Goal: Find contact information: Find contact information

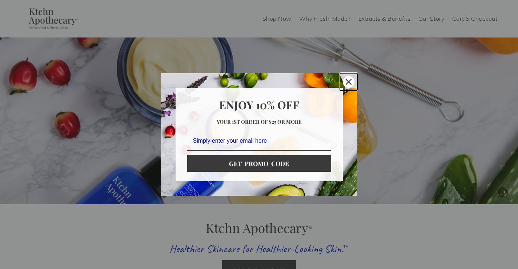
click at [352, 80] on div "Close" at bounding box center [349, 82] width 12 height 12
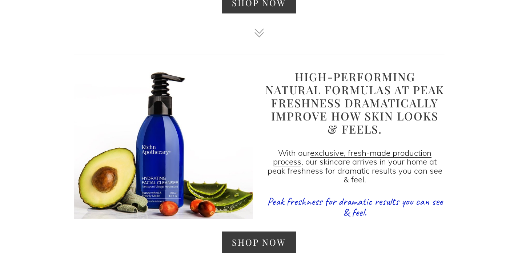
scroll to position [677, 0]
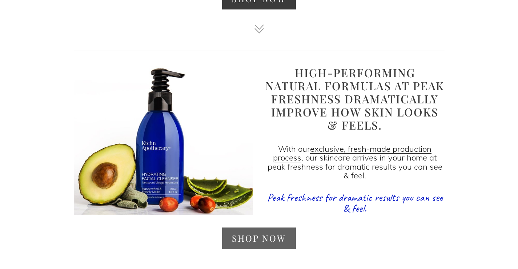
click at [253, 247] on link "SHOP NOW" at bounding box center [259, 237] width 74 height 21
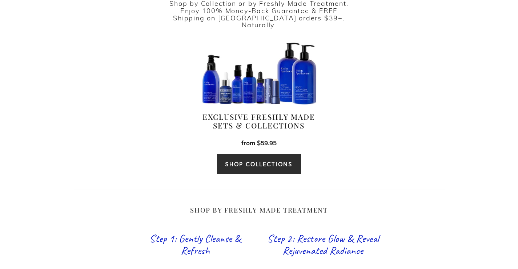
scroll to position [250, 0]
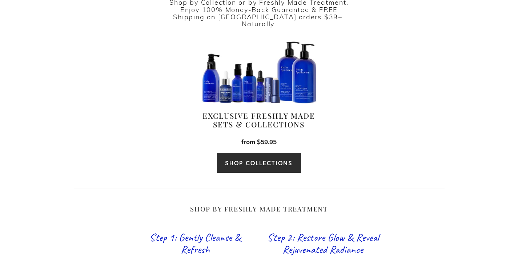
click at [262, 153] on link "SHOP COLLECTIONS" at bounding box center [259, 162] width 84 height 21
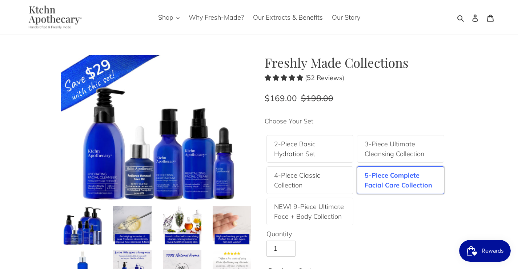
click at [33, 20] on img at bounding box center [53, 17] width 67 height 24
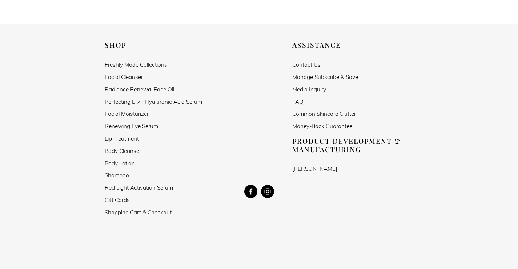
scroll to position [1282, 0]
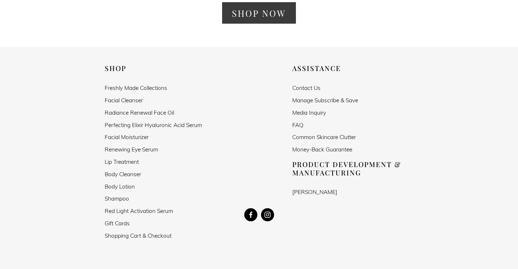
click at [315, 85] on link "Contact Us" at bounding box center [306, 88] width 28 height 6
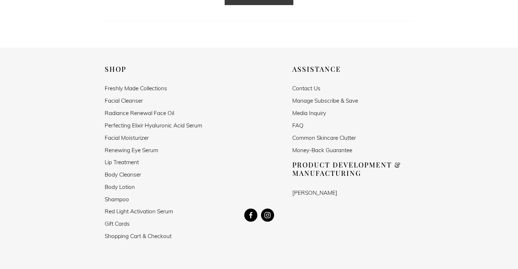
scroll to position [426, 0]
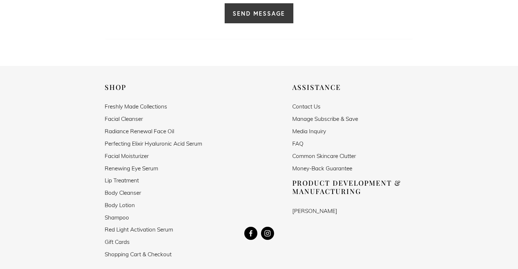
click at [307, 134] on link "Media Inquiry" at bounding box center [309, 131] width 34 height 6
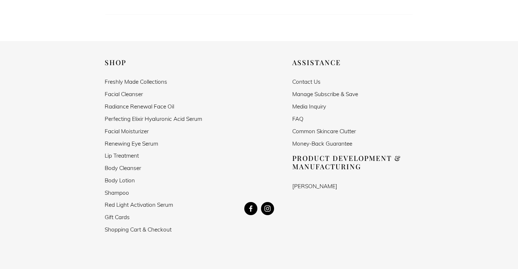
scroll to position [452, 0]
click at [253, 206] on use "Kevin Lesser" at bounding box center [250, 207] width 13 height 13
